Goal: Information Seeking & Learning: Understand process/instructions

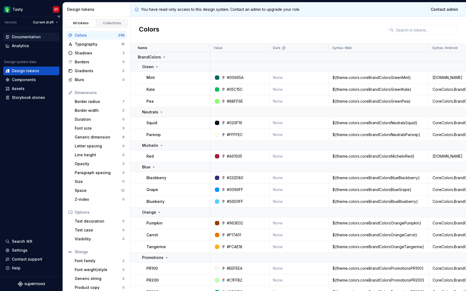
click at [34, 38] on div "Documentation" at bounding box center [26, 36] width 29 height 5
click at [34, 80] on div "Components" at bounding box center [24, 79] width 24 height 5
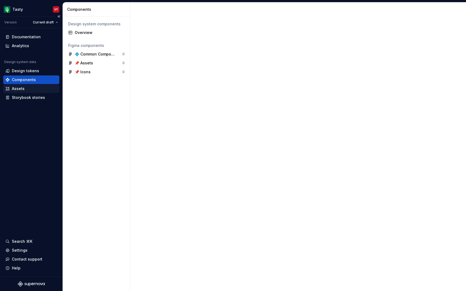
click at [33, 90] on div "Assets" at bounding box center [31, 88] width 52 height 5
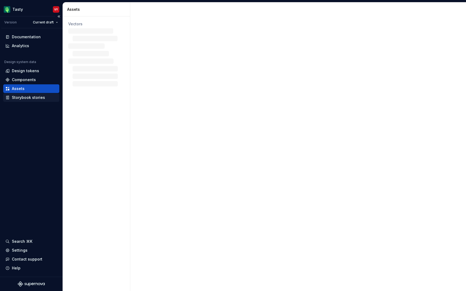
click at [33, 96] on div "Storybook stories" at bounding box center [28, 97] width 33 height 5
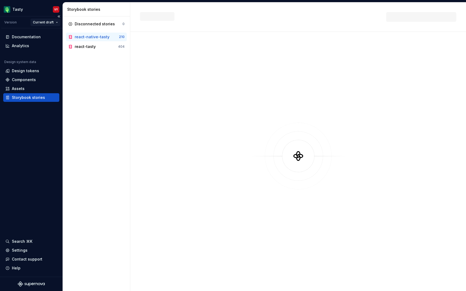
click at [55, 22] on html "Tasty VY Version Current draft Documentation Analytics Design system data Desig…" at bounding box center [233, 145] width 466 height 291
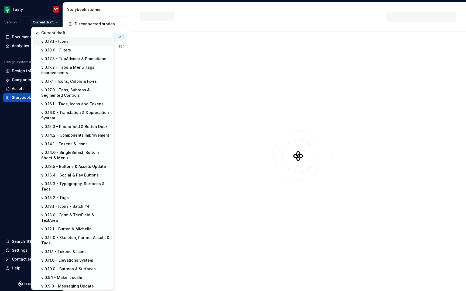
click at [55, 41] on div "v 0.18.1 - Icons" at bounding box center [75, 41] width 69 height 5
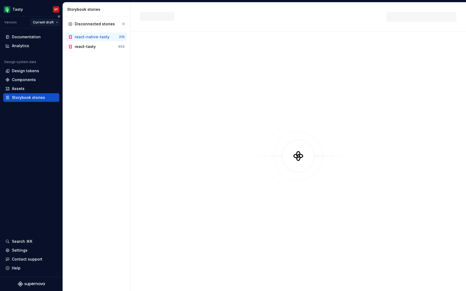
click at [49, 21] on html "Tasty VY Version Current draft Documentation Analytics Design system data Desig…" at bounding box center [233, 145] width 466 height 291
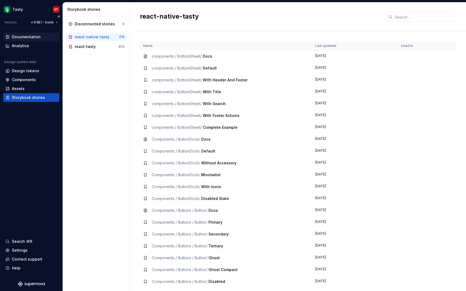
click at [25, 34] on div "Documentation" at bounding box center [26, 36] width 29 height 5
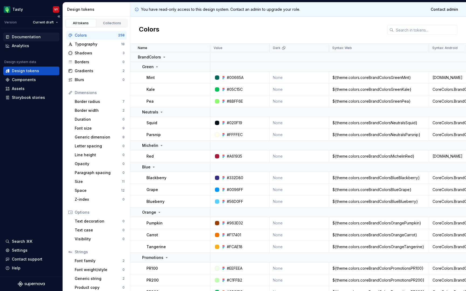
click at [33, 37] on div "Documentation" at bounding box center [26, 36] width 29 height 5
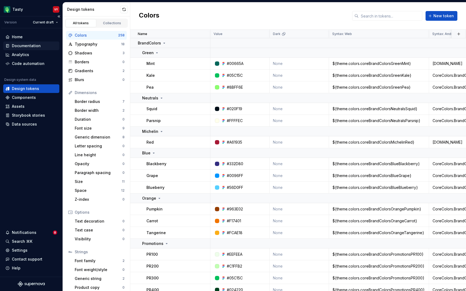
click at [32, 46] on div "Documentation" at bounding box center [26, 45] width 29 height 5
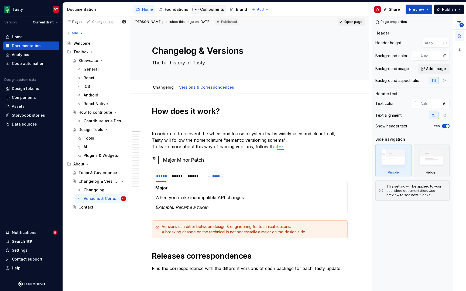
click at [200, 11] on div "Components" at bounding box center [212, 9] width 24 height 5
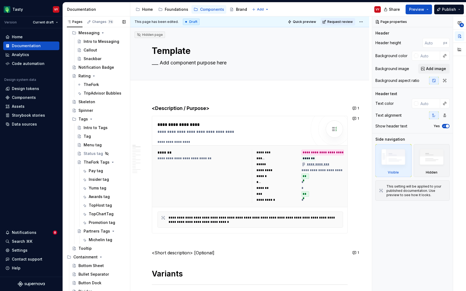
scroll to position [788, 0]
click at [99, 203] on div "TopHost tag" at bounding box center [99, 204] width 21 height 5
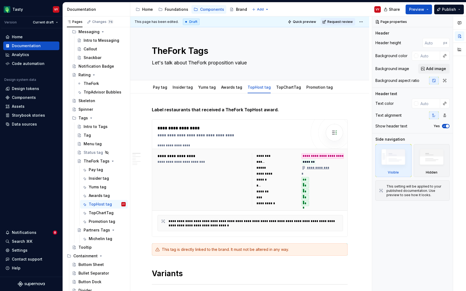
click at [350, 99] on div "**********" at bounding box center [250, 153] width 241 height 275
click at [417, 9] on span "Preview" at bounding box center [416, 9] width 15 height 5
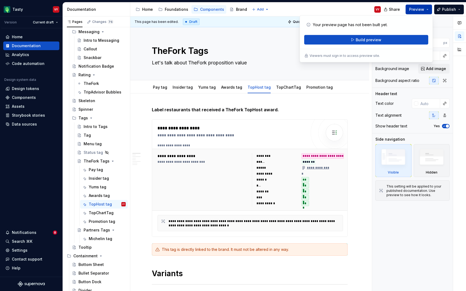
type textarea "*"
click at [365, 41] on span "Build preview" at bounding box center [368, 39] width 26 height 5
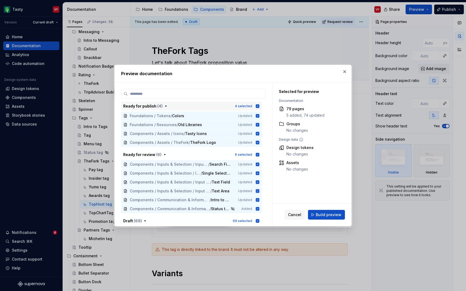
click at [259, 106] on icon "button" at bounding box center [258, 106] width 4 height 4
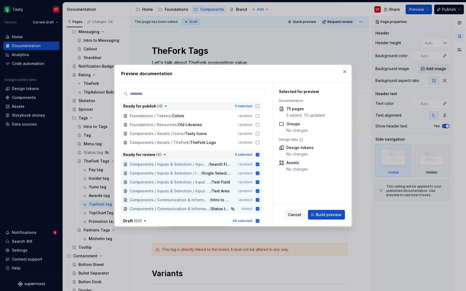
click at [259, 156] on icon "button" at bounding box center [258, 155] width 4 height 4
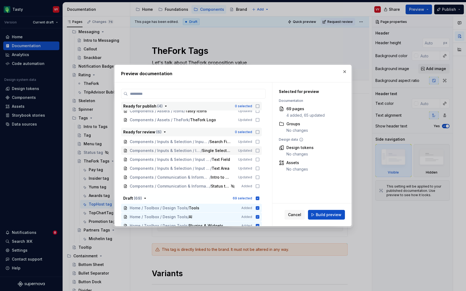
scroll to position [55, 0]
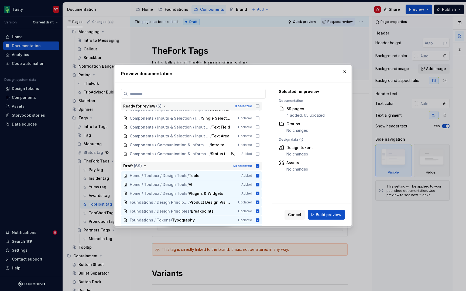
click at [259, 168] on icon "button" at bounding box center [257, 166] width 4 height 4
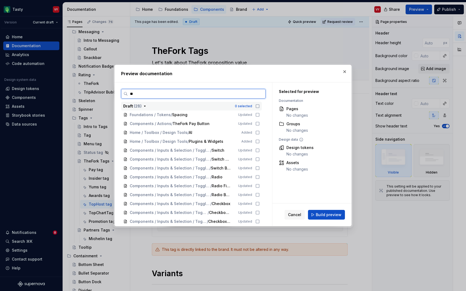
scroll to position [0, 0]
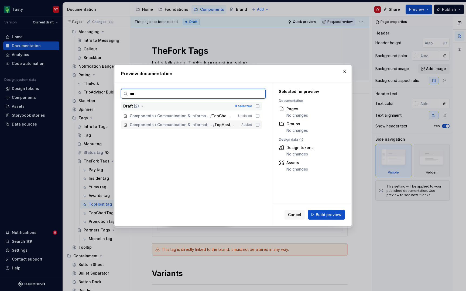
click at [260, 124] on icon at bounding box center [257, 125] width 4 height 4
type input "*"
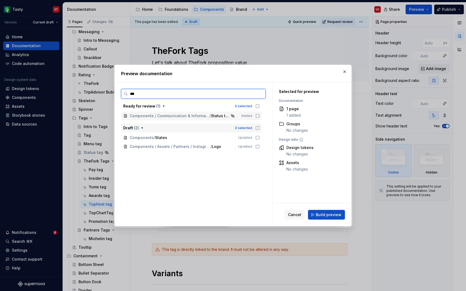
click at [260, 116] on icon at bounding box center [257, 116] width 4 height 4
click at [215, 96] on input "***" at bounding box center [196, 93] width 137 height 5
type input "*"
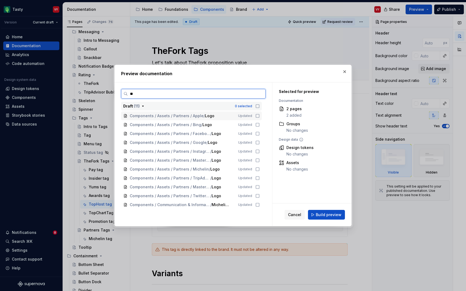
type input "*"
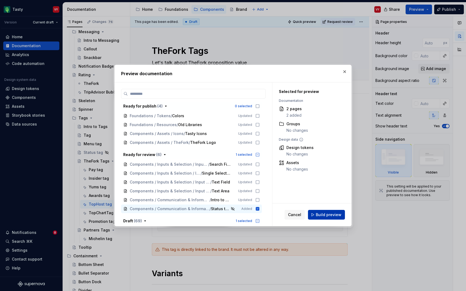
click at [341, 216] on button "Build preview" at bounding box center [326, 215] width 37 height 10
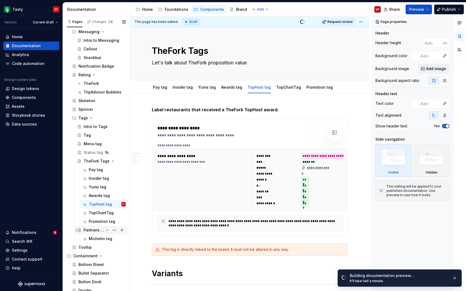
click at [95, 227] on div "Partners Tags" at bounding box center [94, 229] width 20 height 5
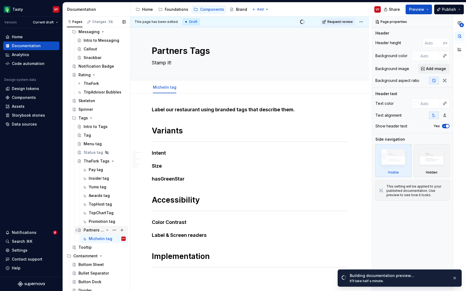
click at [89, 232] on div "Partners Tags" at bounding box center [94, 229] width 20 height 5
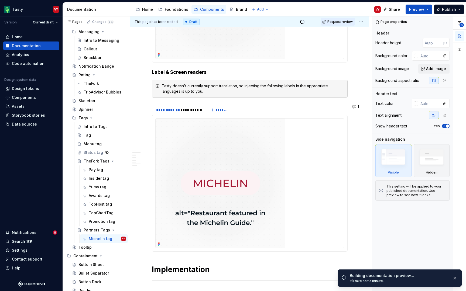
scroll to position [1095, 0]
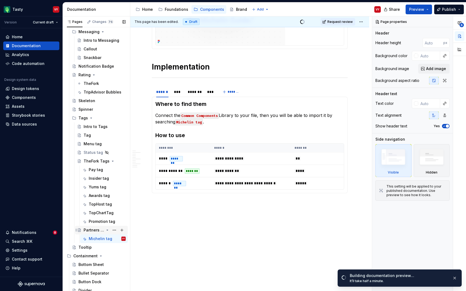
click at [96, 231] on div "Partners Tags" at bounding box center [94, 229] width 20 height 5
click at [95, 229] on div "Partners Tags" at bounding box center [94, 229] width 20 height 5
click at [103, 205] on div "TopHost tag" at bounding box center [99, 204] width 21 height 5
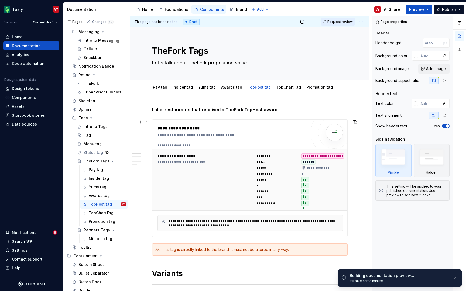
click at [332, 126] on div at bounding box center [334, 132] width 17 height 17
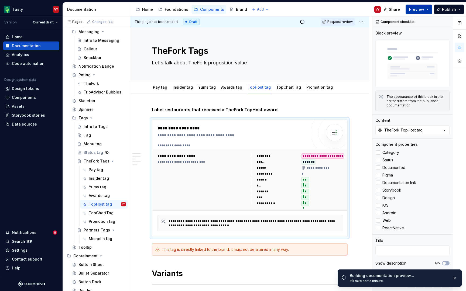
click at [415, 8] on span "Preview" at bounding box center [416, 9] width 15 height 5
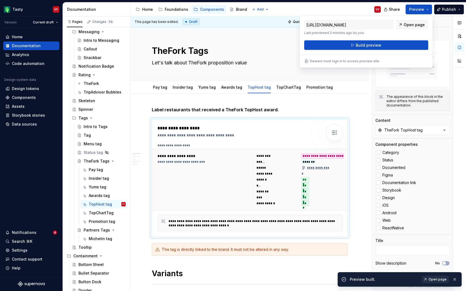
click at [434, 279] on span "Open page" at bounding box center [437, 279] width 18 height 4
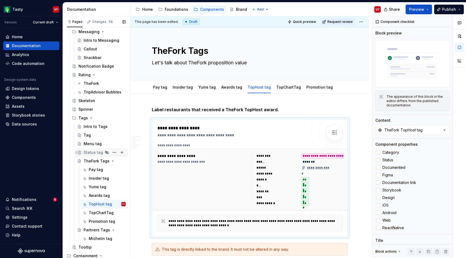
click at [93, 152] on div "Status tag" at bounding box center [93, 152] width 19 height 5
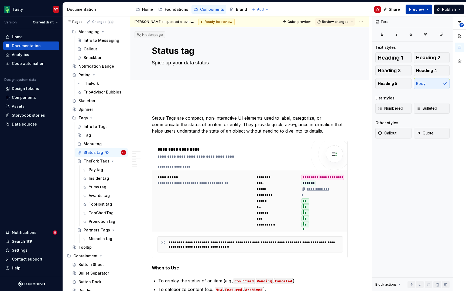
click at [415, 9] on span "Preview" at bounding box center [416, 9] width 15 height 5
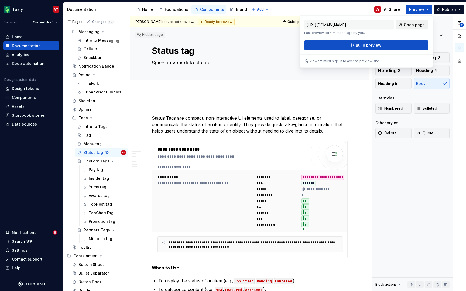
click at [405, 25] on span "Open page" at bounding box center [413, 24] width 21 height 5
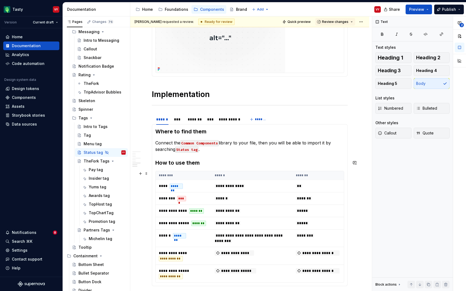
scroll to position [1158, 0]
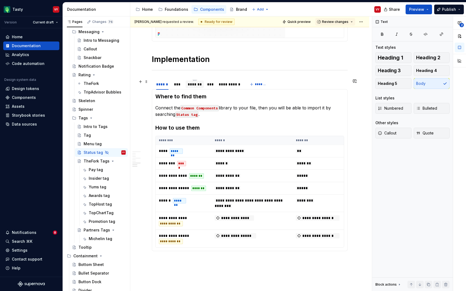
click at [194, 85] on div "*******" at bounding box center [195, 84] width 14 height 5
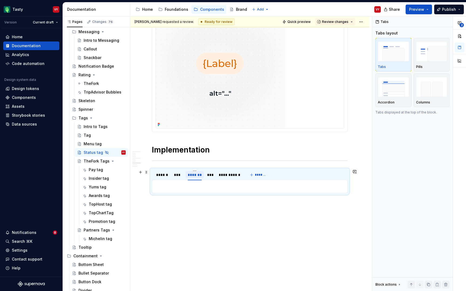
scroll to position [1068, 0]
click at [102, 195] on div "Awards tag" at bounding box center [99, 195] width 21 height 5
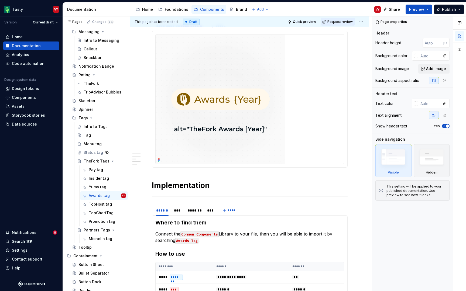
scroll to position [750, 0]
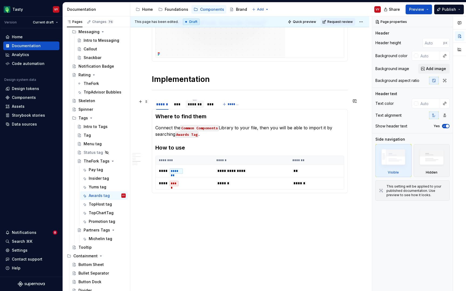
click at [199, 104] on div "*******" at bounding box center [195, 104] width 14 height 5
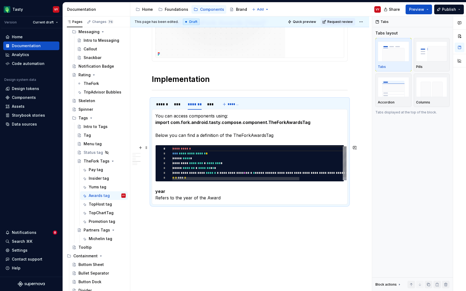
type textarea "*"
type textarea "**********"
click at [217, 162] on div "**********" at bounding box center [288, 163] width 233 height 34
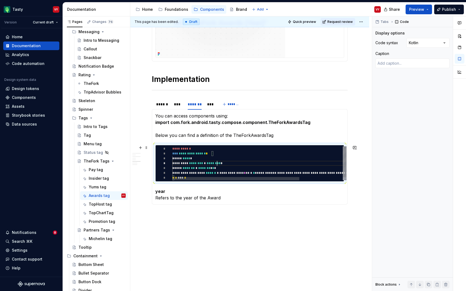
scroll to position [0, 18]
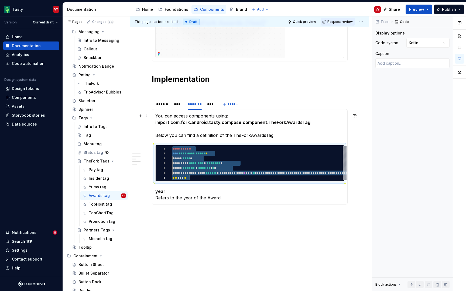
click at [255, 125] on p "You can access components using: import com.fork.android.tasty.compose.componen…" at bounding box center [249, 126] width 189 height 26
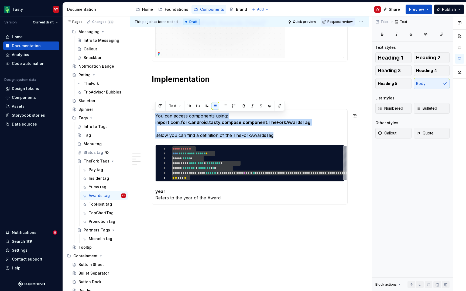
copy p "You can access components using: import com.fork.android.tasty.compose.componen…"
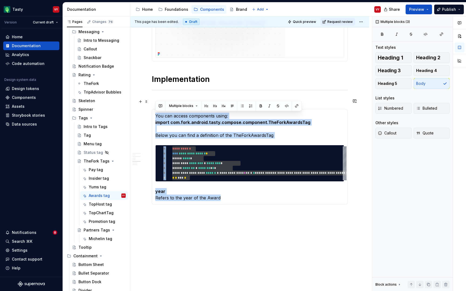
drag, startPoint x: 237, startPoint y: 198, endPoint x: 150, endPoint y: 106, distance: 126.4
click at [152, 106] on section "**********" at bounding box center [250, 151] width 196 height 106
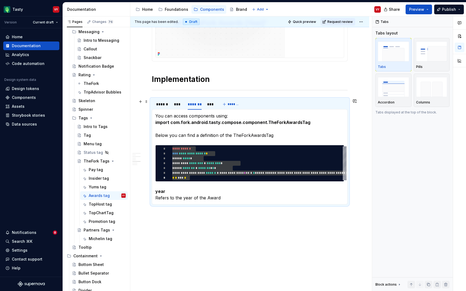
copy hr
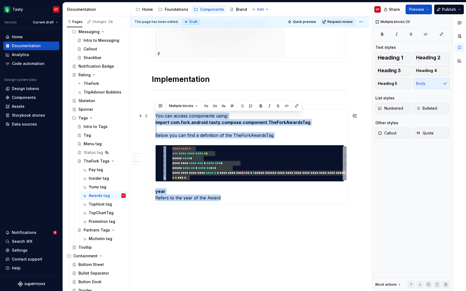
drag, startPoint x: 229, startPoint y: 199, endPoint x: 156, endPoint y: 113, distance: 112.4
click at [156, 113] on section-item-column "**********" at bounding box center [249, 157] width 189 height 88
copy section-item-column "**********"
click at [101, 205] on div "TopHost tag" at bounding box center [99, 204] width 21 height 5
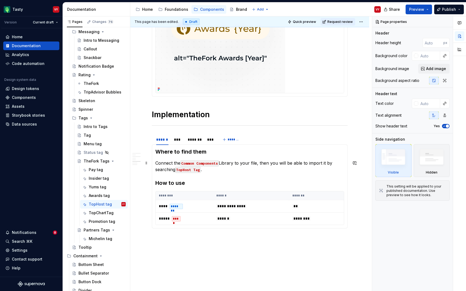
scroll to position [750, 0]
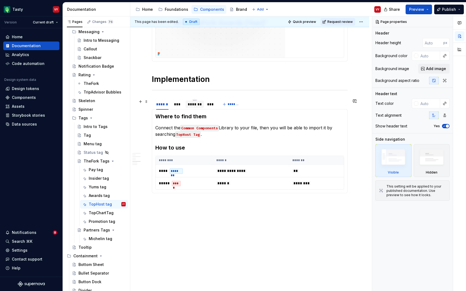
click at [198, 108] on div "*******" at bounding box center [194, 105] width 19 height 8
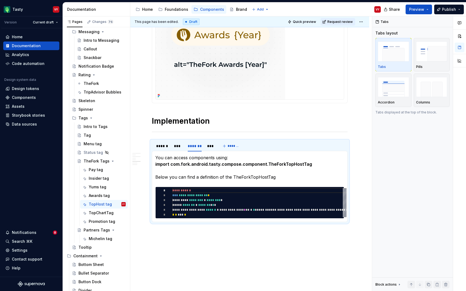
scroll to position [737, 0]
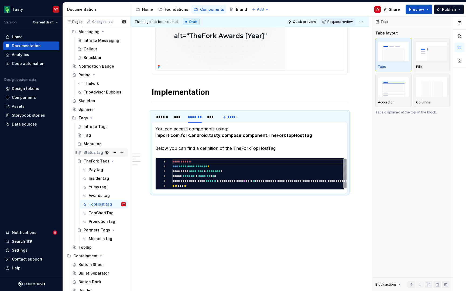
click at [92, 154] on div "Status tag" at bounding box center [93, 152] width 19 height 5
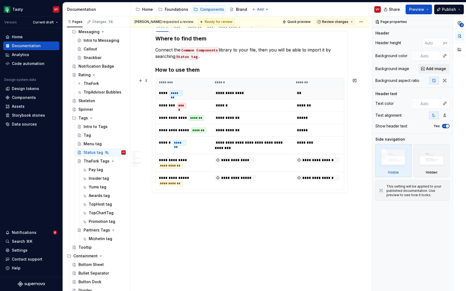
scroll to position [1159, 0]
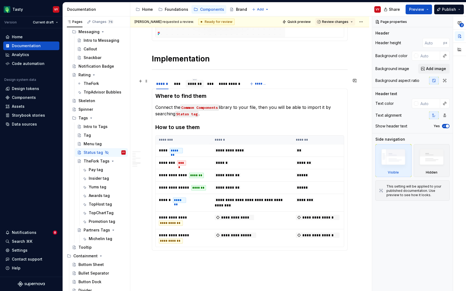
click at [196, 85] on div "*******" at bounding box center [195, 83] width 14 height 5
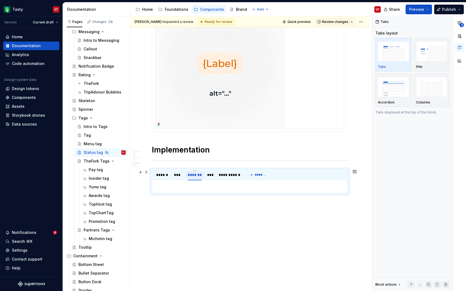
scroll to position [1068, 0]
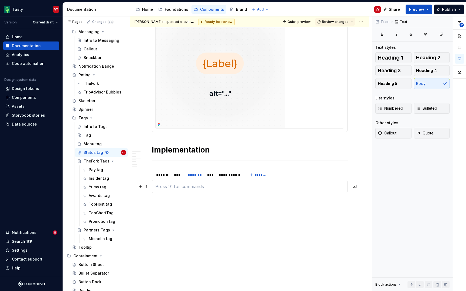
click at [200, 189] on p at bounding box center [249, 186] width 189 height 6
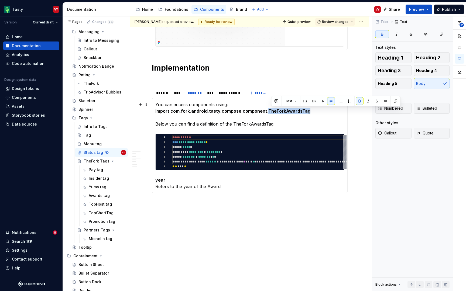
drag, startPoint x: 309, startPoint y: 111, endPoint x: 265, endPoint y: 109, distance: 43.4
click at [265, 109] on p "You can access components using: import com.fork.android.tasty.compose.componen…" at bounding box center [249, 114] width 189 height 26
type textarea "*"
click at [180, 111] on strong "import com.fork.android.tasty.compose.component.TheForkAwardsTag" at bounding box center [232, 110] width 155 height 5
click at [204, 111] on strong "import com.thefork.android.tasty.compose.component.TheForkAwardsTag" at bounding box center [236, 110] width 162 height 5
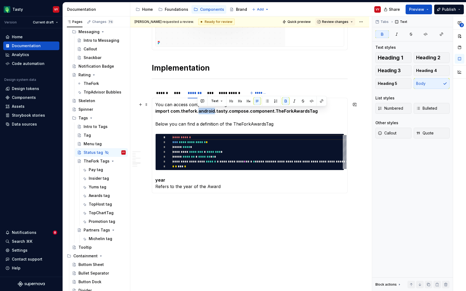
click at [204, 111] on strong "import com.thefork.android.tasty.compose.component.TheForkAwardsTag" at bounding box center [236, 110] width 162 height 5
click at [220, 112] on strong "import com.thefork.tasty.compose.component.TheForkAwardsTag" at bounding box center [227, 110] width 144 height 5
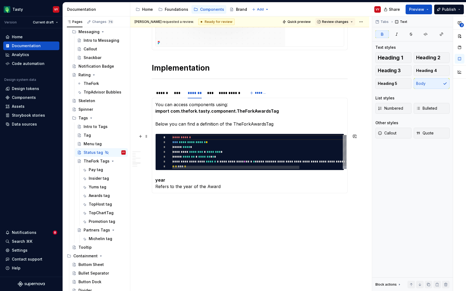
type textarea "*"
type textarea "**********"
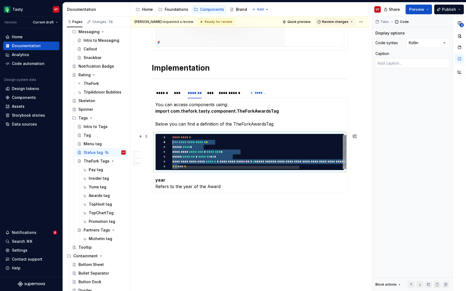
scroll to position [0, 0]
drag, startPoint x: 178, startPoint y: 165, endPoint x: 157, endPoint y: 138, distance: 34.1
click at [172, 138] on div "**********" at bounding box center [288, 153] width 233 height 37
type textarea "*"
type textarea "*********"
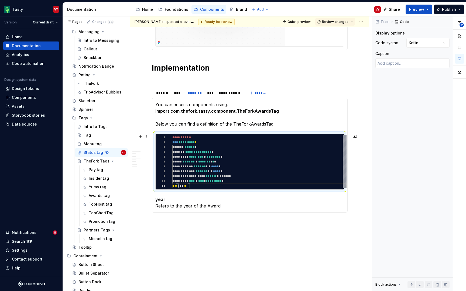
scroll to position [0, 6]
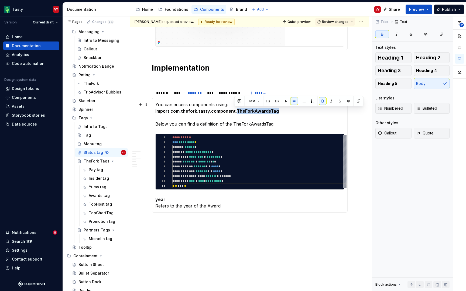
drag, startPoint x: 276, startPoint y: 110, endPoint x: 234, endPoint y: 110, distance: 42.6
click at [234, 110] on p "You can access components using: import com.thefork.tasty.component.TheForkAwar…" at bounding box center [249, 114] width 189 height 26
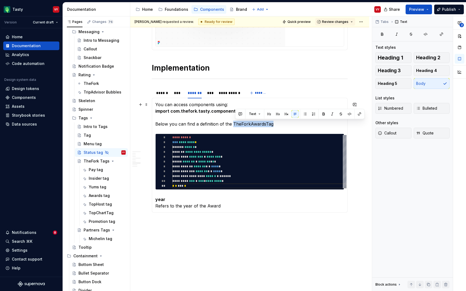
drag, startPoint x: 275, startPoint y: 124, endPoint x: 232, endPoint y: 124, distance: 43.4
click at [232, 124] on p "You can access components using: import com.thefork.tasty.component.StatusTag B…" at bounding box center [249, 114] width 189 height 26
click at [167, 200] on p "year Refers to the year of the Award" at bounding box center [249, 202] width 189 height 13
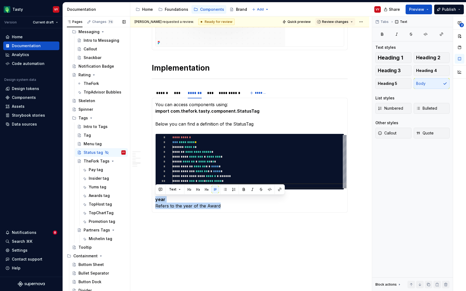
drag, startPoint x: 223, startPoint y: 206, endPoint x: 129, endPoint y: 194, distance: 95.3
click at [129, 194] on div "Pages Changes 76 Add Accessibility guide for tree Page tree. Navigate the tree …" at bounding box center [264, 154] width 403 height 277
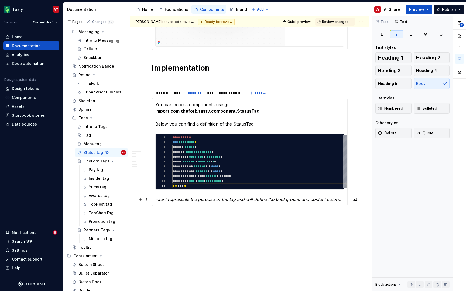
click at [160, 200] on em "intent represents the purpose of the tag and will define the background and con…" at bounding box center [247, 199] width 185 height 5
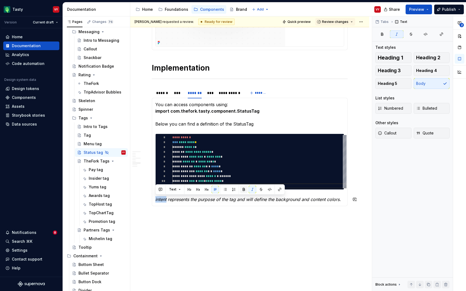
click at [250, 189] on button "button" at bounding box center [252, 190] width 8 height 8
click at [241, 189] on button "button" at bounding box center [244, 190] width 8 height 8
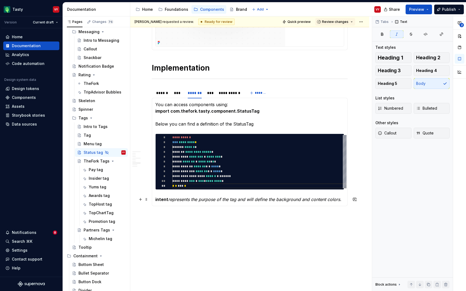
click at [169, 199] on em "represents the purpose of the tag and will define the background and content co…" at bounding box center [254, 199] width 173 height 5
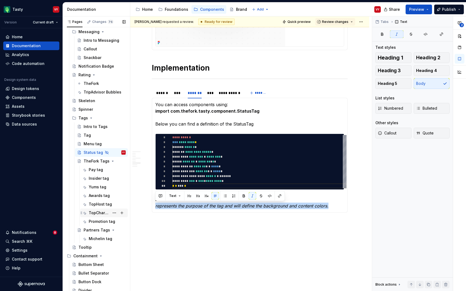
drag, startPoint x: 328, startPoint y: 207, endPoint x: 103, endPoint y: 209, distance: 225.3
click at [103, 209] on div "Pages Changes 76 Add Accessibility guide for tree Page tree. Navigate the tree …" at bounding box center [264, 154] width 403 height 277
click at [253, 196] on button "button" at bounding box center [252, 196] width 8 height 8
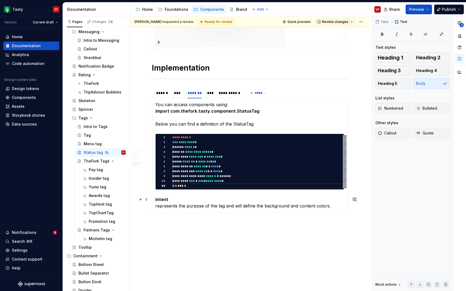
click at [182, 207] on p "intent represents the purpose of the tag and will define the background and con…" at bounding box center [249, 202] width 189 height 13
click at [330, 206] on p "intent represents the purpose of the tag and will define the background and con…" at bounding box center [249, 202] width 189 height 13
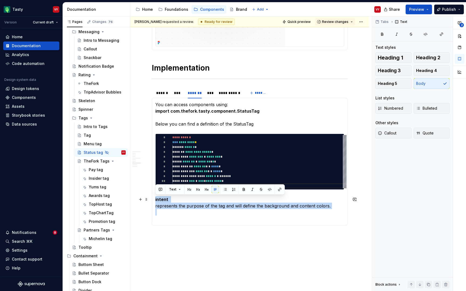
drag, startPoint x: 177, startPoint y: 220, endPoint x: 135, endPoint y: 198, distance: 46.8
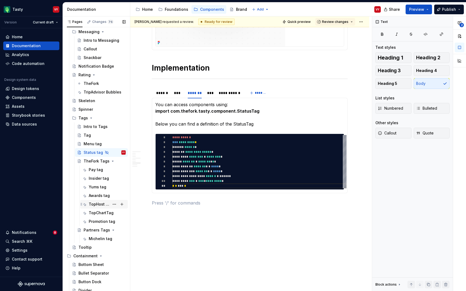
click at [101, 205] on div "TopHost tag" at bounding box center [99, 204] width 21 height 5
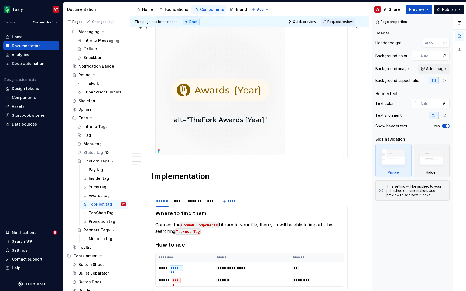
scroll to position [705, 0]
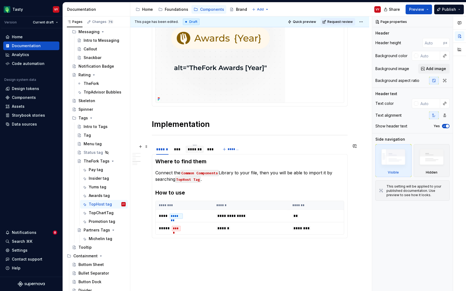
type textarea "*"
click at [196, 149] on div "*******" at bounding box center [195, 149] width 14 height 5
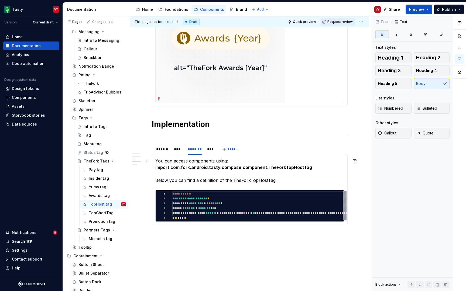
click at [200, 165] on strong "import com.fork.android.tasty.compose.component.TheForkTopHostTag" at bounding box center [233, 167] width 157 height 5
click at [224, 167] on strong "import com.thefork.tasty.compose.component.TheForkTopHostTag" at bounding box center [228, 167] width 146 height 5
type textarea "*"
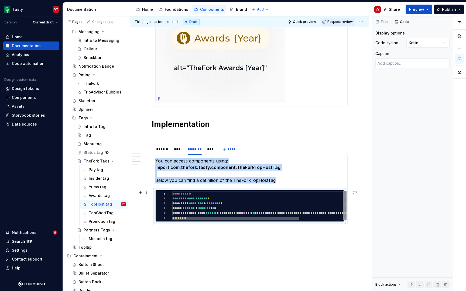
click at [179, 217] on div at bounding box center [235, 218] width 127 height 3
type textarea "**********"
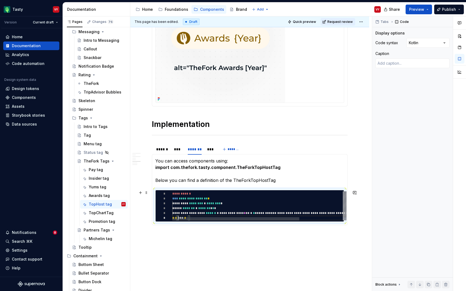
scroll to position [5, 0]
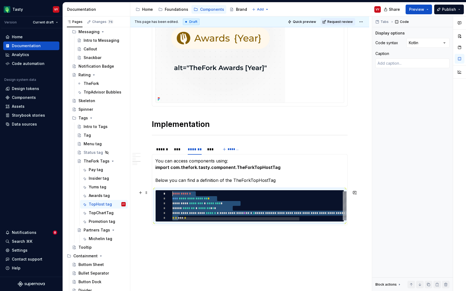
drag, startPoint x: 178, startPoint y: 217, endPoint x: 163, endPoint y: 192, distance: 29.3
click at [172, 192] on div "**********" at bounding box center [288, 207] width 233 height 32
type textarea "*"
type textarea "**********"
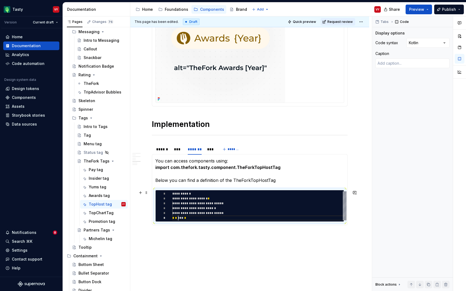
scroll to position [24, 6]
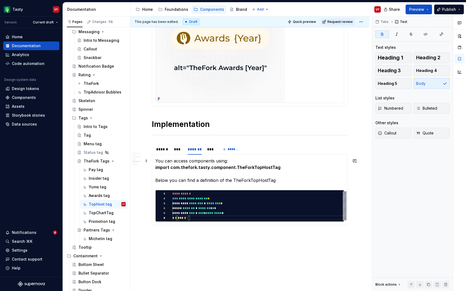
click at [293, 168] on p "You can access components using: import com.thefork.tasty.component.TheForkTopH…" at bounding box center [249, 171] width 189 height 26
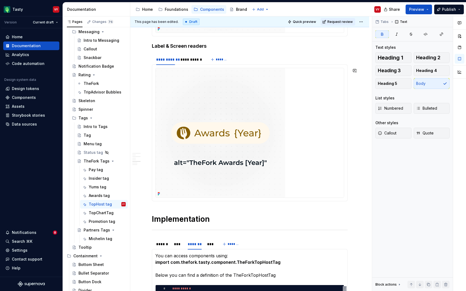
scroll to position [737, 0]
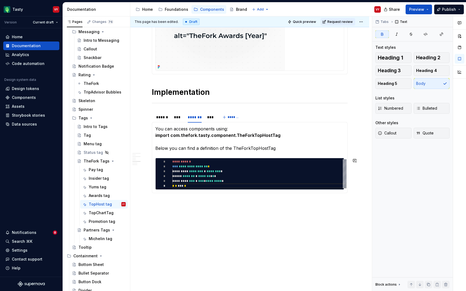
type textarea "*"
